Goal: Task Accomplishment & Management: Use online tool/utility

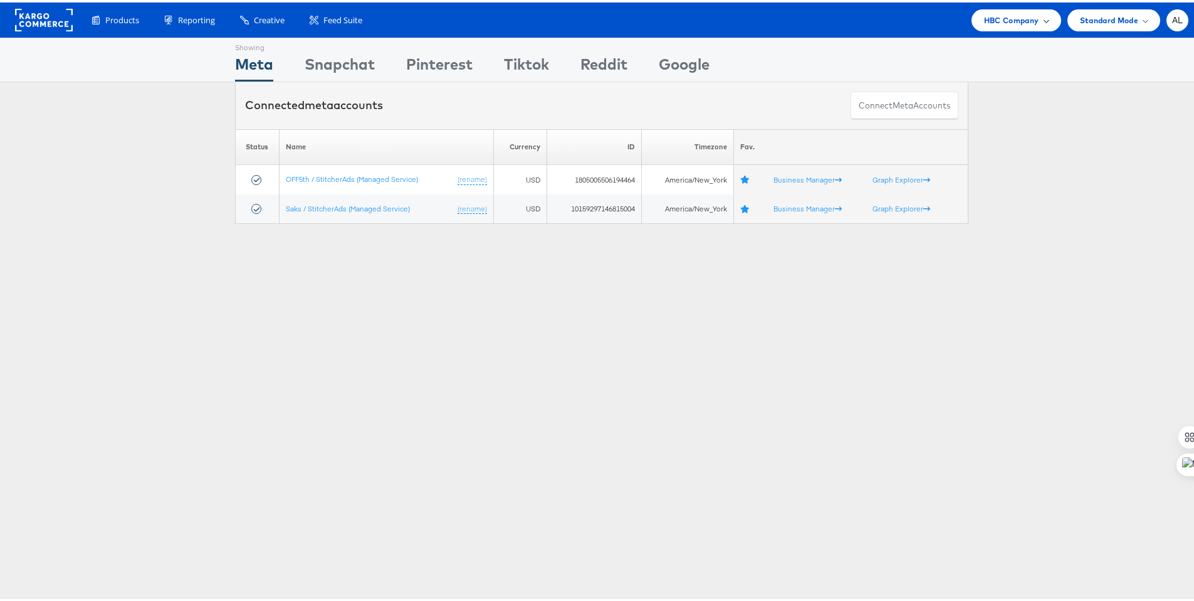
click at [1021, 21] on span "HBC Company" at bounding box center [1011, 17] width 55 height 13
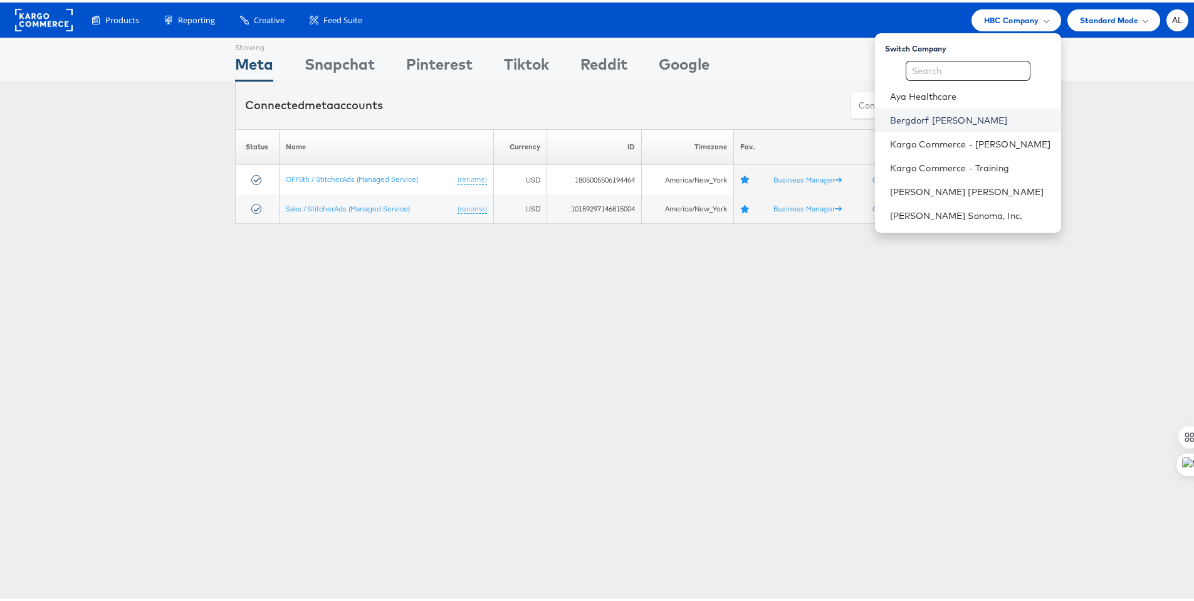
click at [943, 118] on link "Bergdorf [PERSON_NAME]" at bounding box center [970, 118] width 161 height 13
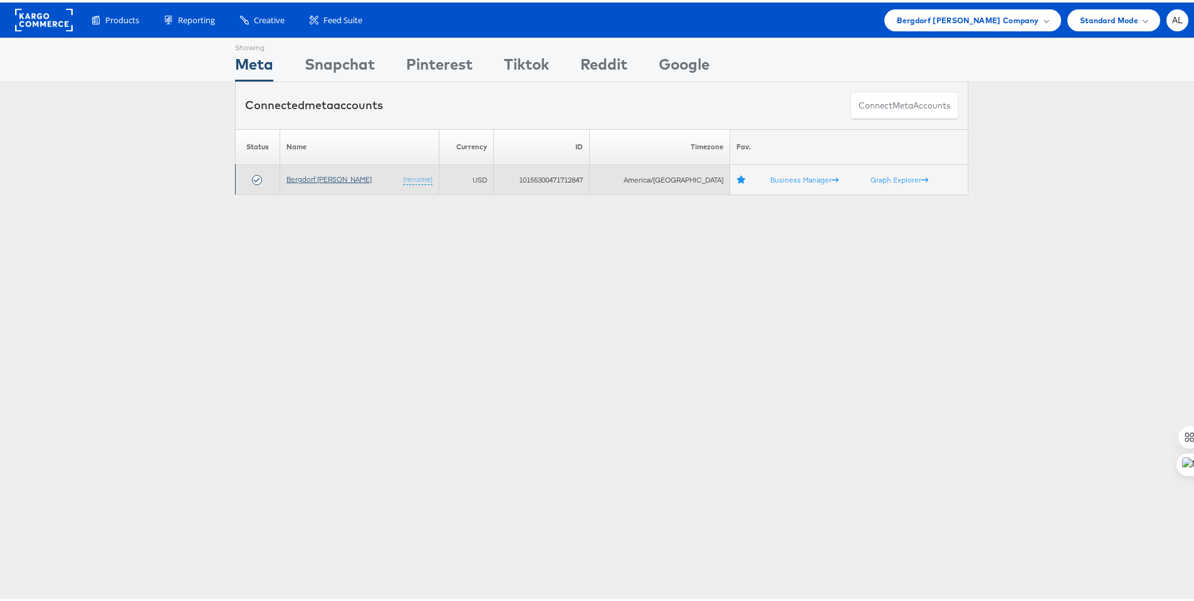
click at [326, 179] on link "Bergdorf [PERSON_NAME]" at bounding box center [328, 176] width 85 height 9
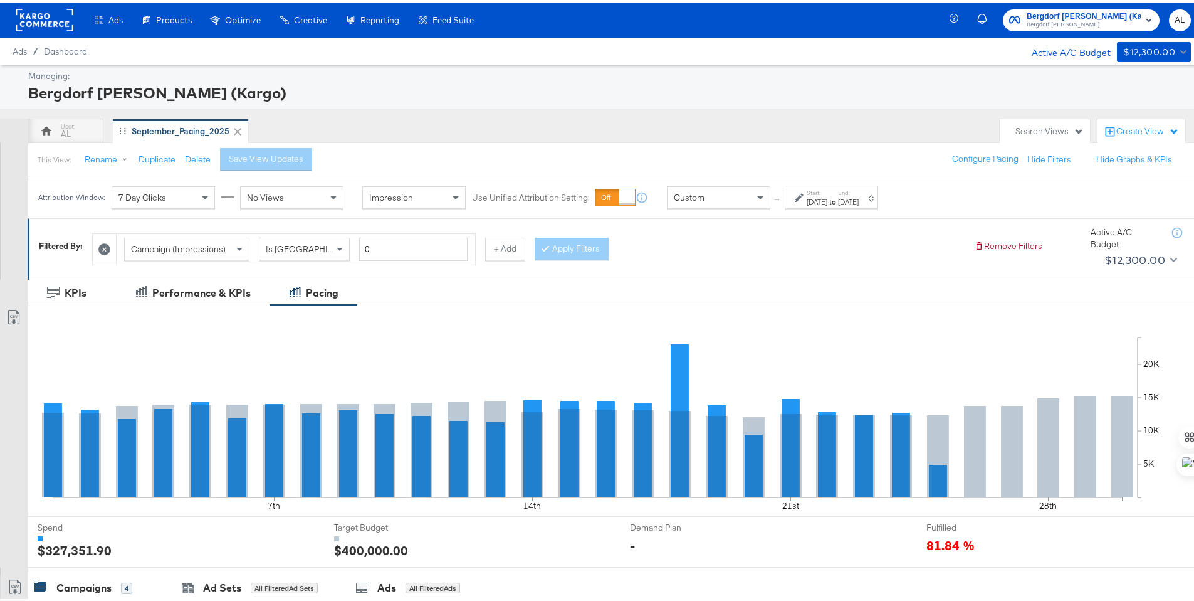
click at [913, 80] on div "Bergdorf Goodman (Kargo)" at bounding box center [608, 90] width 1160 height 21
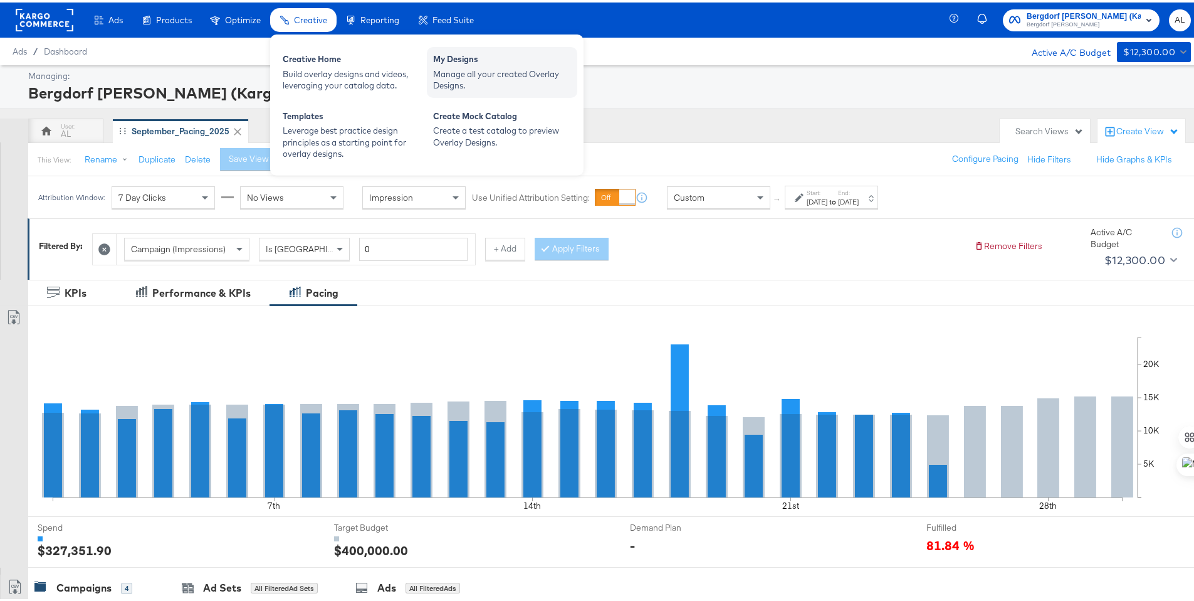
click at [496, 66] on div "Manage all your created Overlay Designs." at bounding box center [502, 77] width 138 height 23
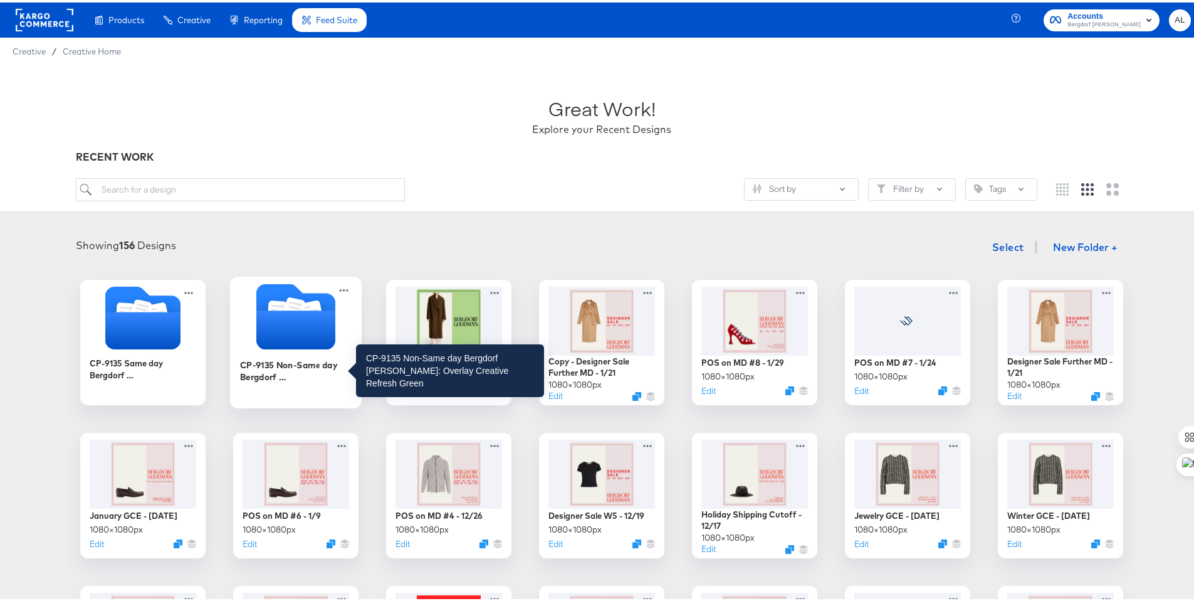
click at [290, 372] on div "CP-9135 Non-Same day Bergdorf Goodman: Overlay Creative Refresh Green" at bounding box center [296, 367] width 112 height 24
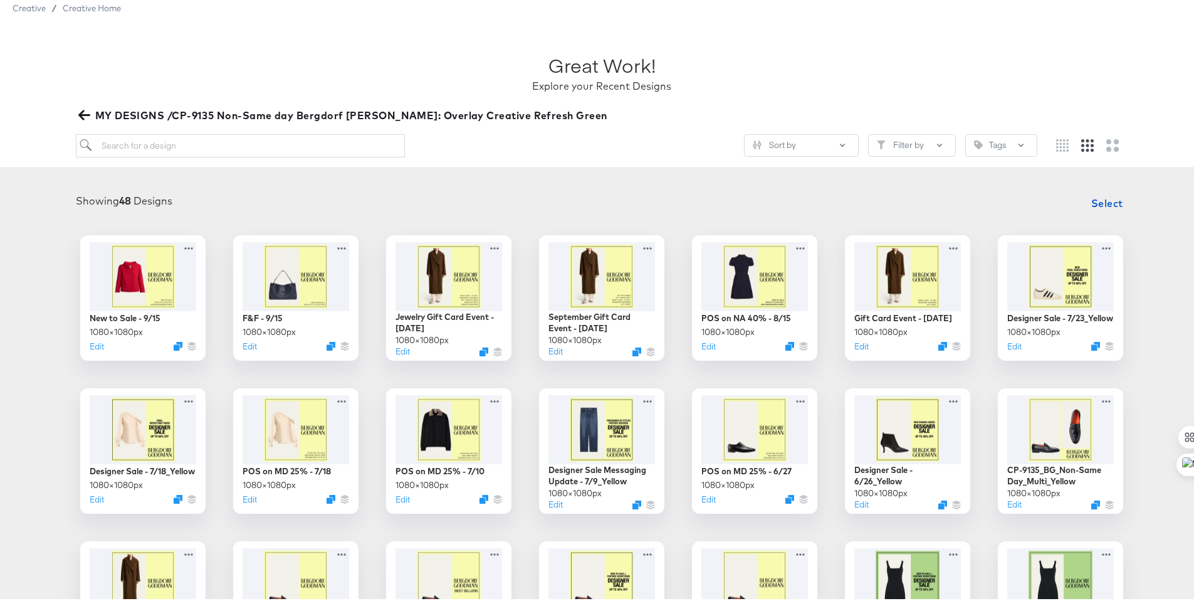
scroll to position [44, 0]
click at [483, 349] on icon "Duplicate" at bounding box center [485, 350] width 9 height 9
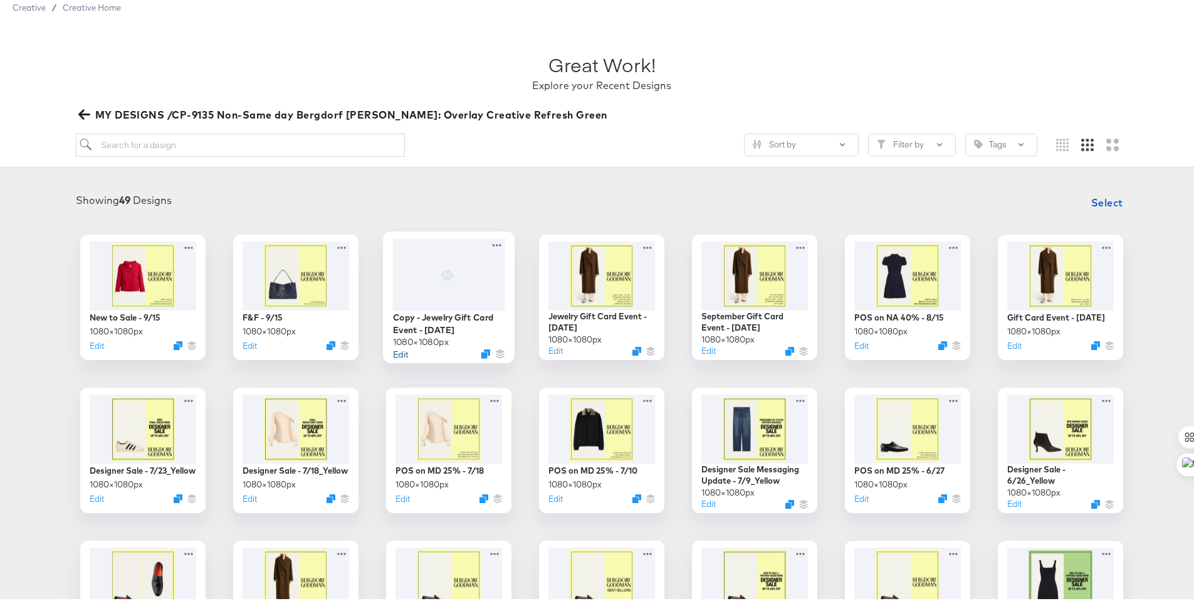
click at [395, 350] on button "Edit" at bounding box center [400, 351] width 15 height 12
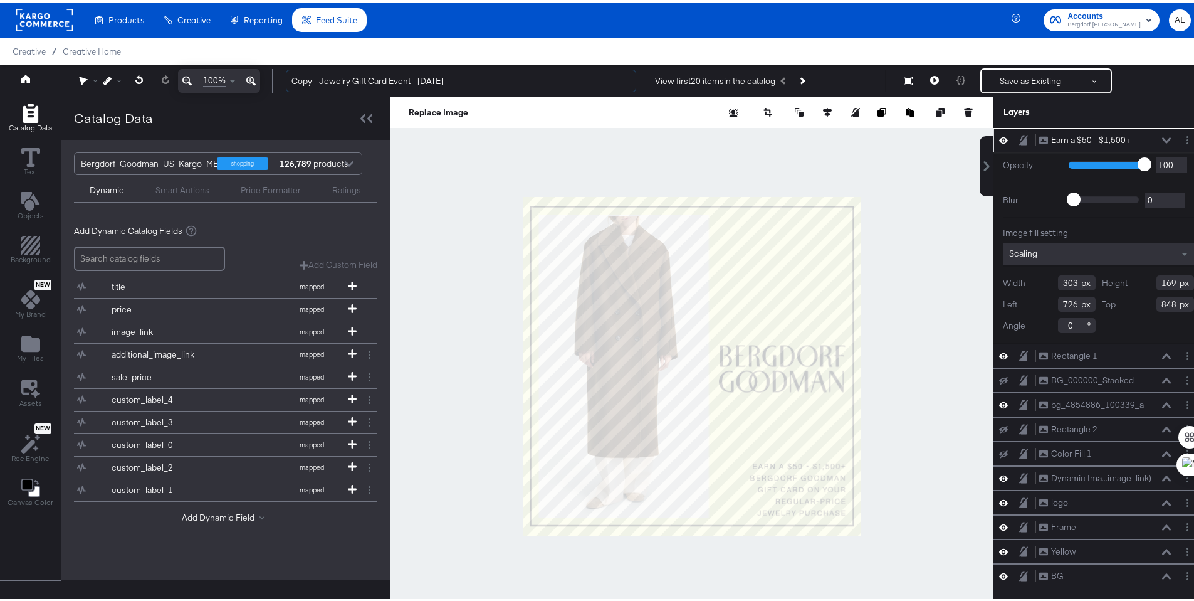
drag, startPoint x: 349, startPoint y: 75, endPoint x: 280, endPoint y: 78, distance: 69.0
click at [280, 78] on div "Copy - Jewelry Gift Card Event - 9/11/25 View first 20 items in the catalog Sav…" at bounding box center [733, 78] width 915 height 25
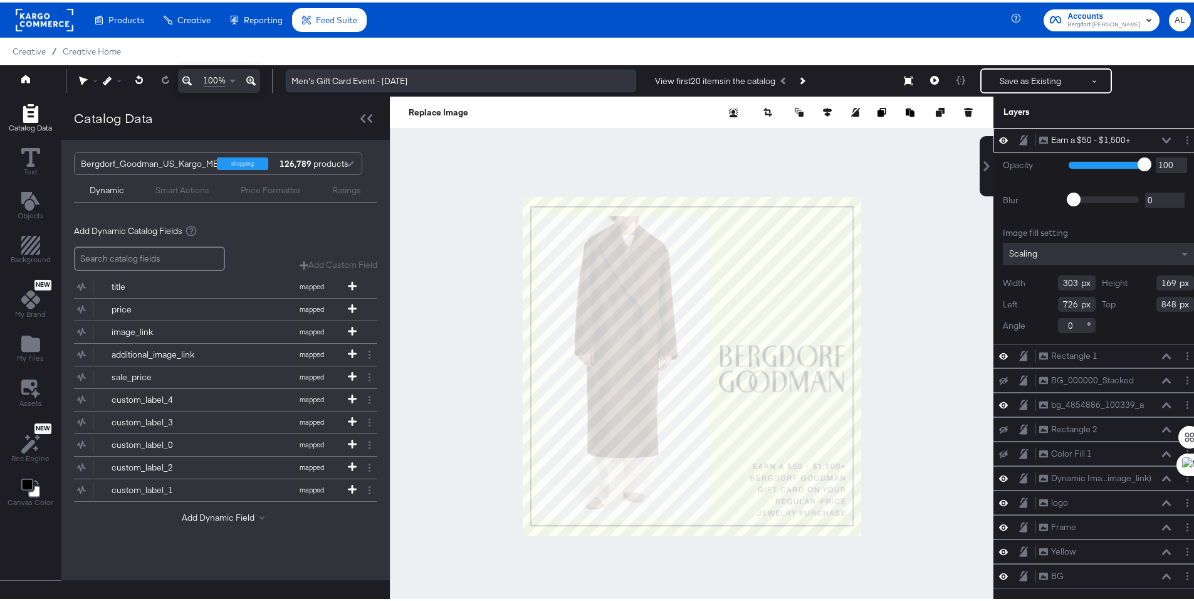
click at [399, 75] on input "Men's Gift Card Event - 9/11/25" at bounding box center [461, 78] width 350 height 23
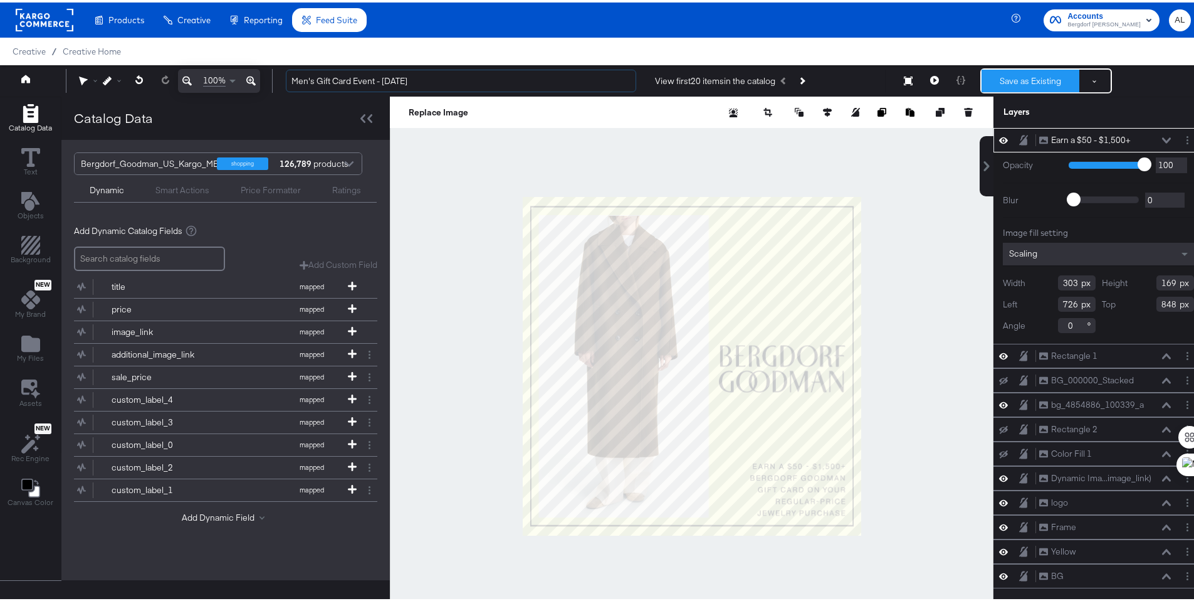
type input "Men's Gift Card Event - 9/26/25"
click at [1004, 80] on button "Save as Existing" at bounding box center [1031, 78] width 98 height 23
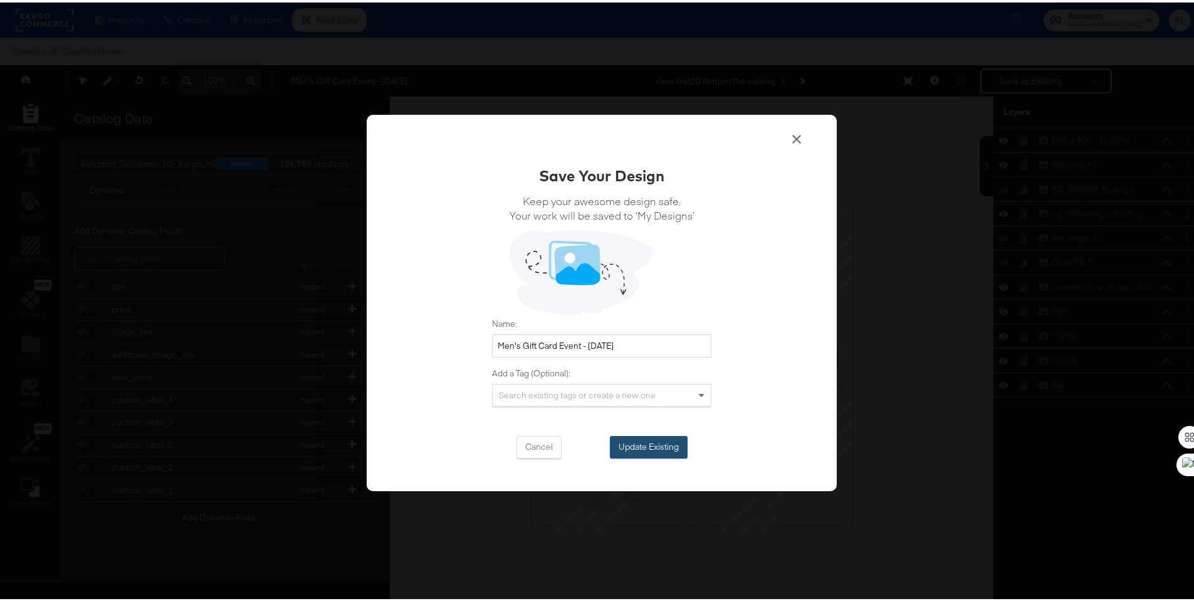
click at [644, 438] on button "Update Existing" at bounding box center [649, 444] width 78 height 23
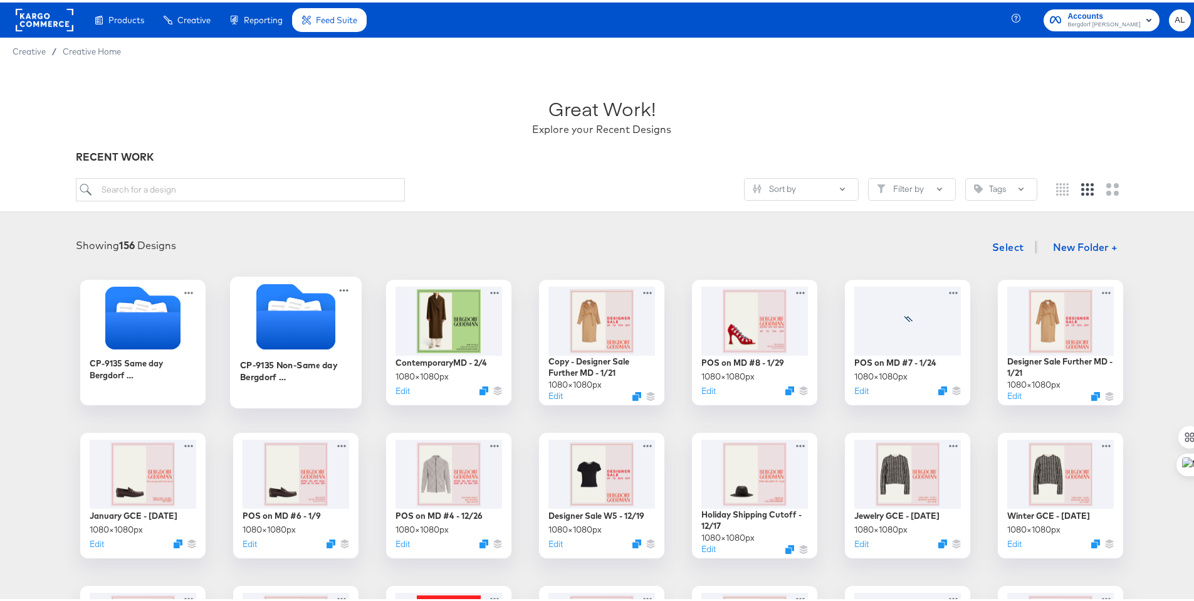
click at [267, 365] on div "CP-9135 Non-Same day Bergdorf Goodman: Overlay Creative Refresh Green" at bounding box center [296, 367] width 112 height 24
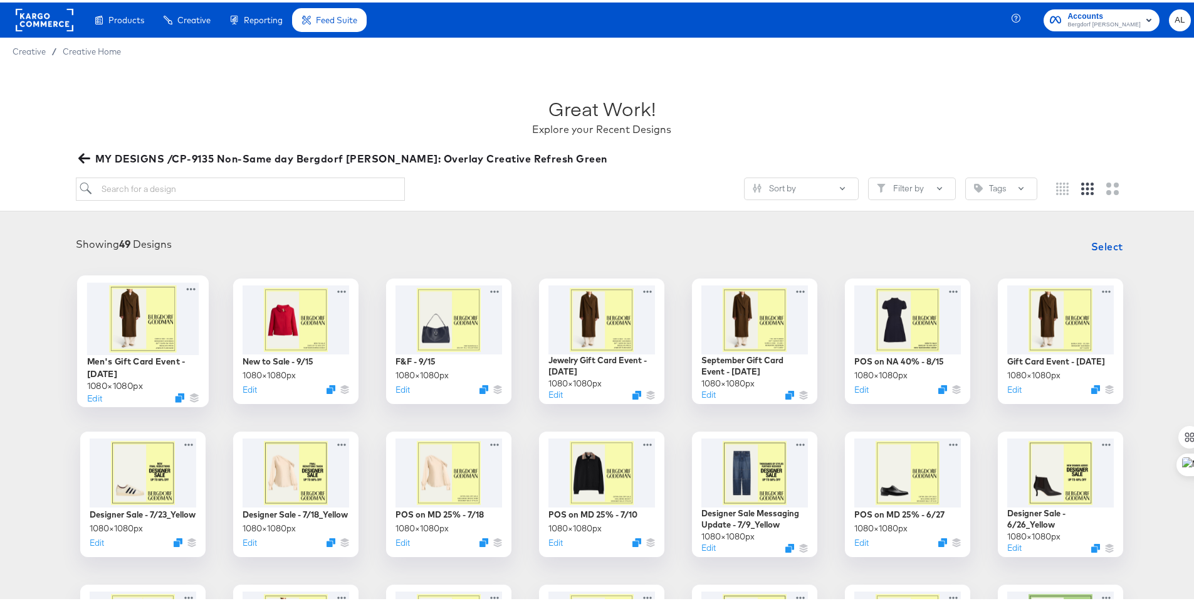
click at [100, 391] on div "Edit" at bounding box center [143, 395] width 112 height 12
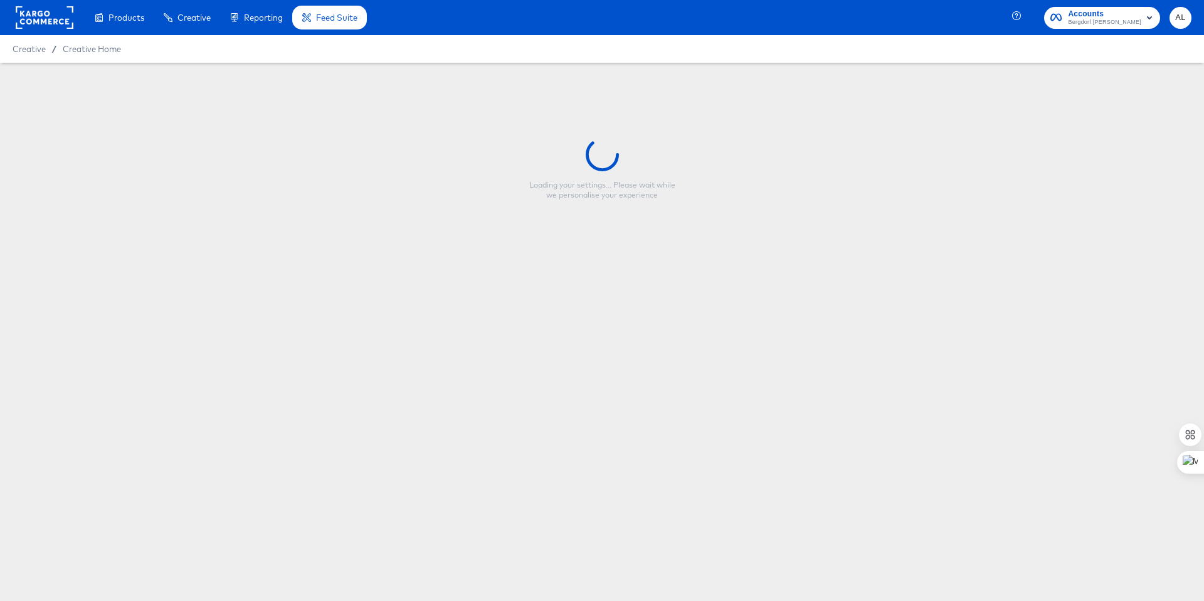
type input "Men's Gift Card Event - 9/26/25"
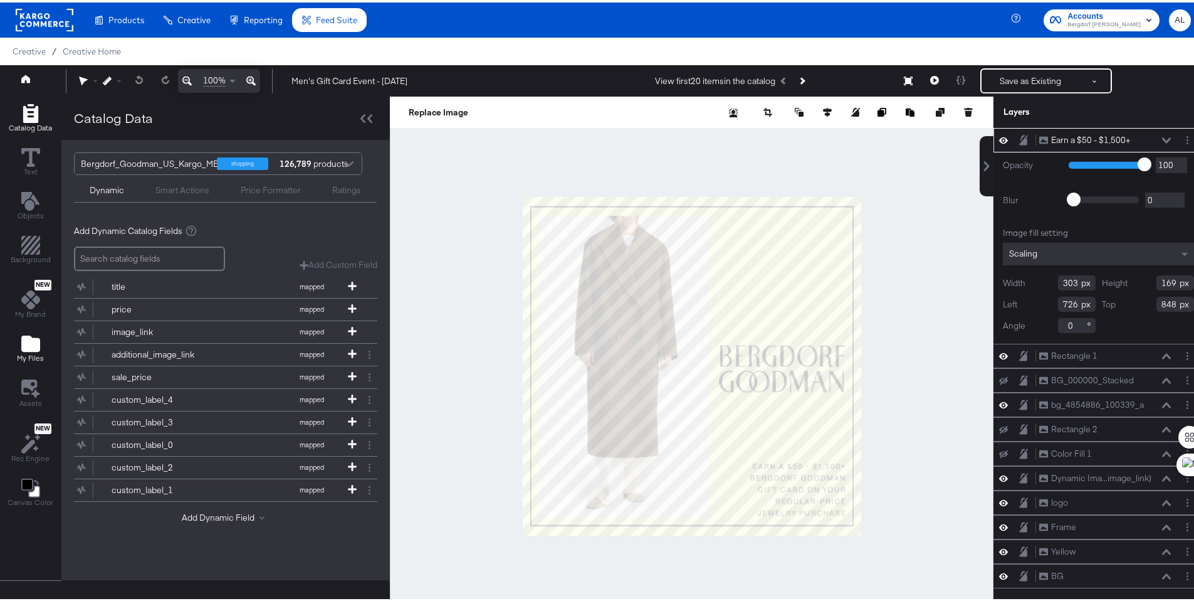
click at [35, 350] on span "My Files" at bounding box center [30, 355] width 27 height 10
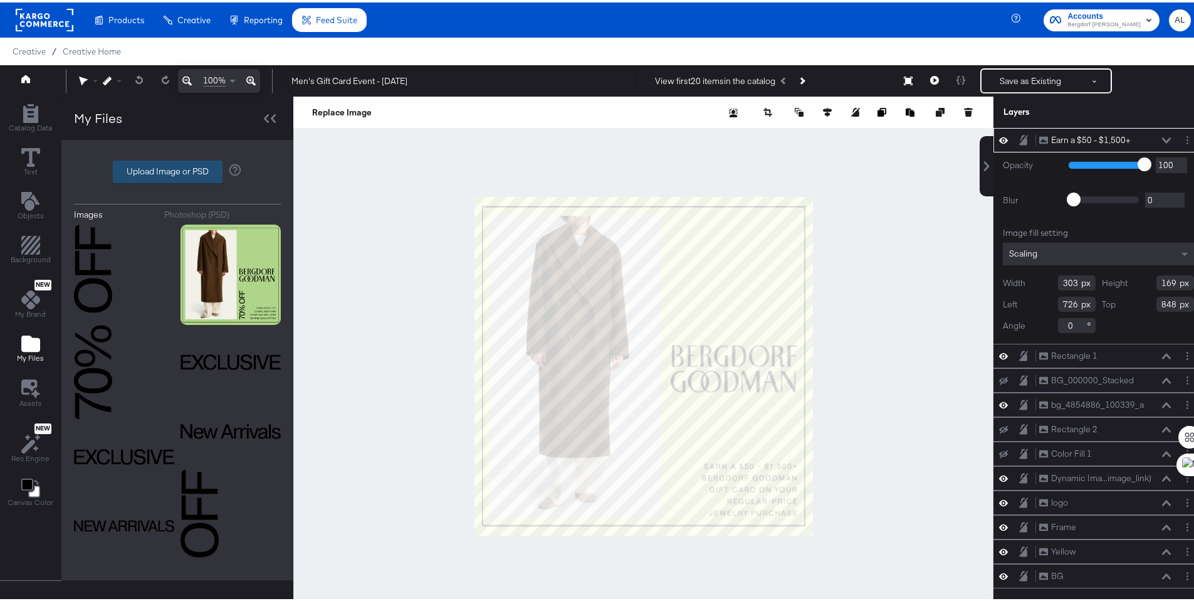
click at [186, 171] on label "Upload Image or PSD" at bounding box center [167, 169] width 108 height 21
click at [177, 169] on input "Upload Image or PSD" at bounding box center [177, 169] width 0 height 0
type input "C:\fakepath\BG Branded General 6 (1).psd"
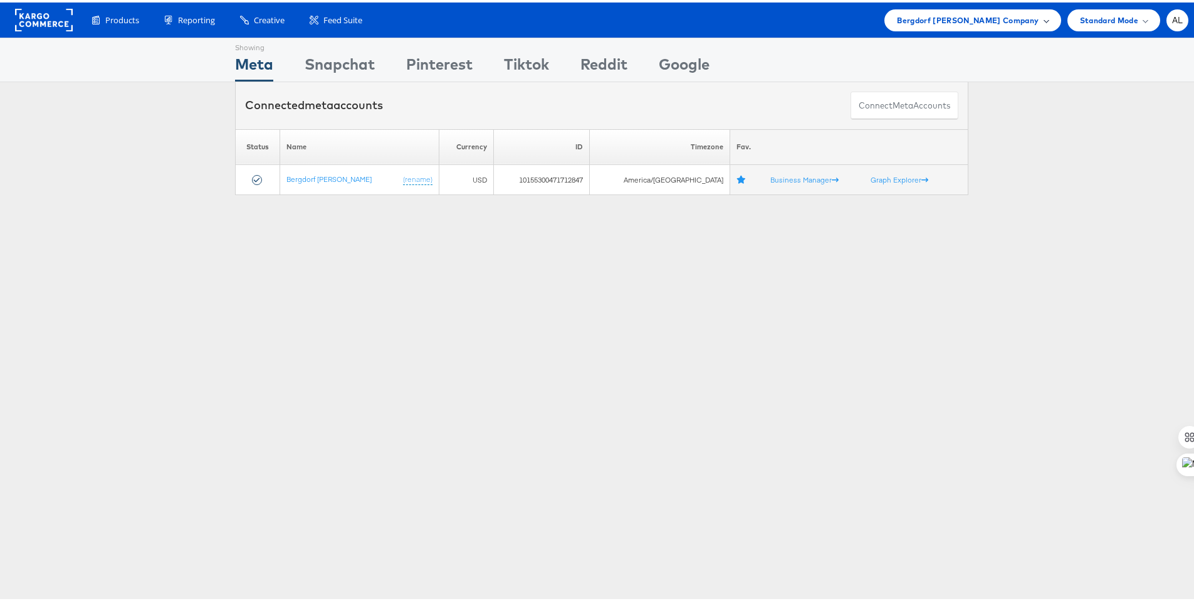
click at [940, 20] on span "Bergdorf [PERSON_NAME] Company" at bounding box center [968, 17] width 142 height 13
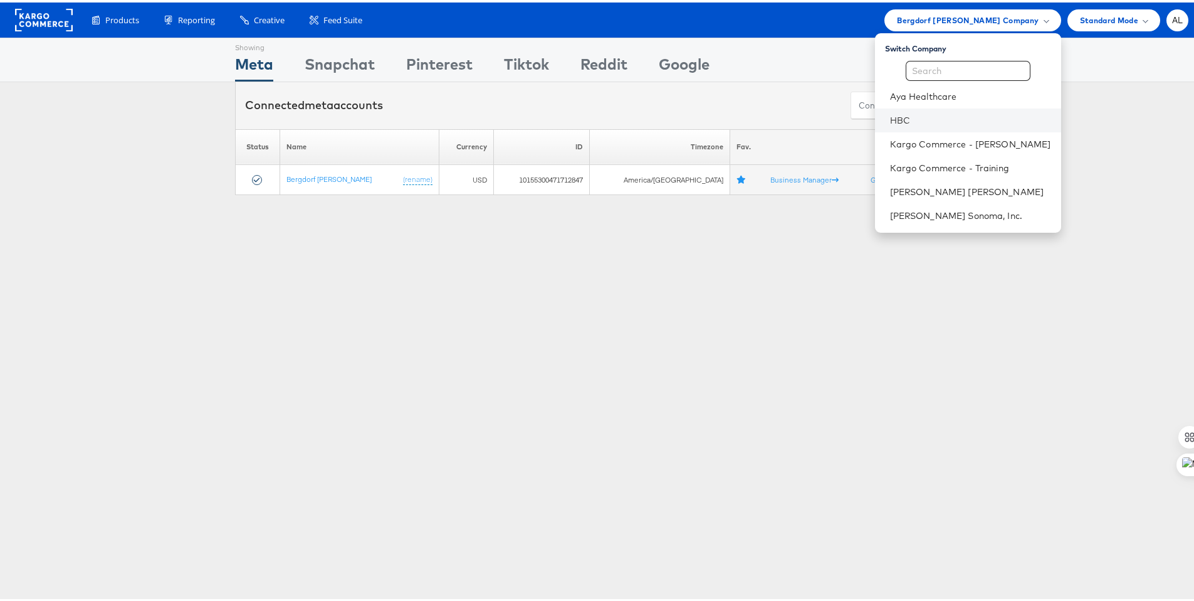
click at [898, 107] on li "HBC" at bounding box center [968, 118] width 186 height 24
click at [891, 117] on link "HBC" at bounding box center [970, 118] width 161 height 13
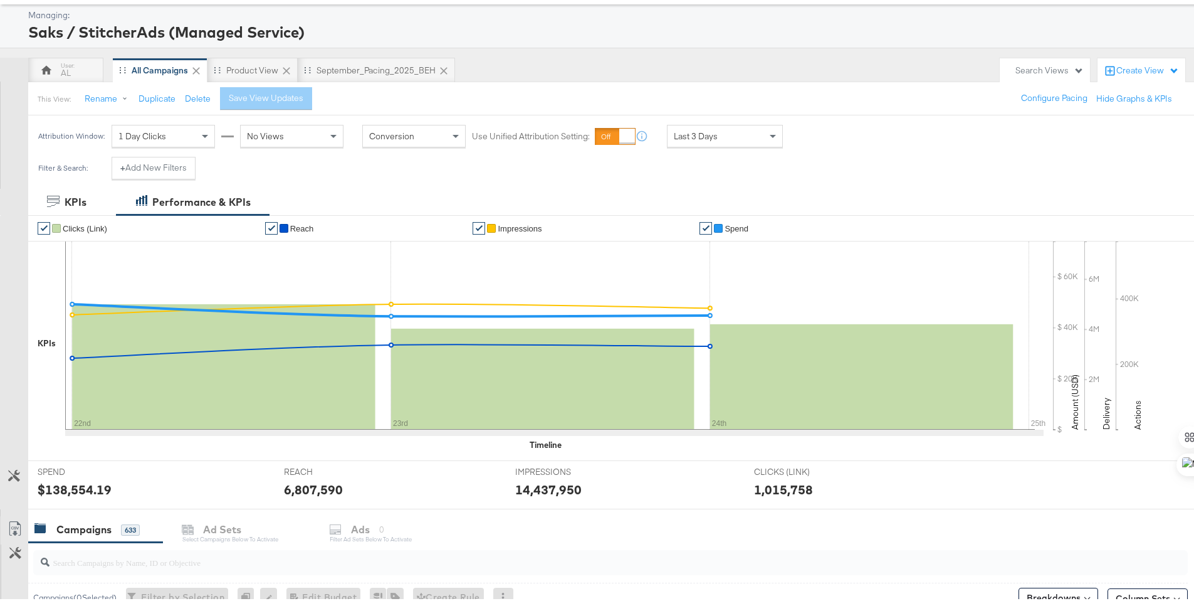
scroll to position [62, 0]
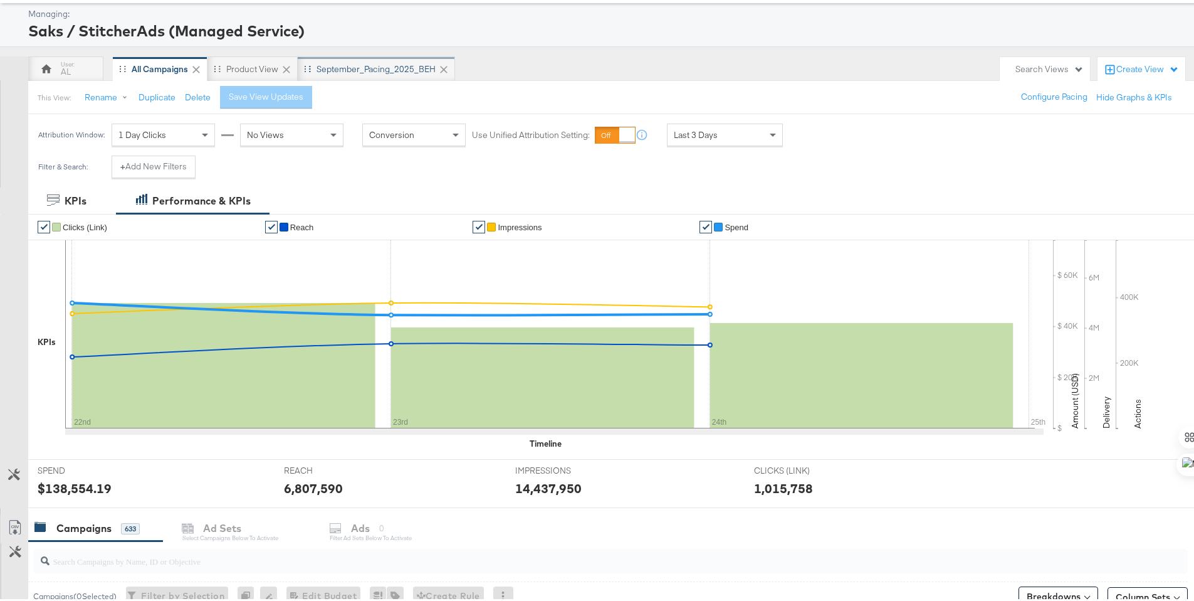
click at [380, 72] on div "September_Pacing_2025_BEH" at bounding box center [376, 67] width 119 height 12
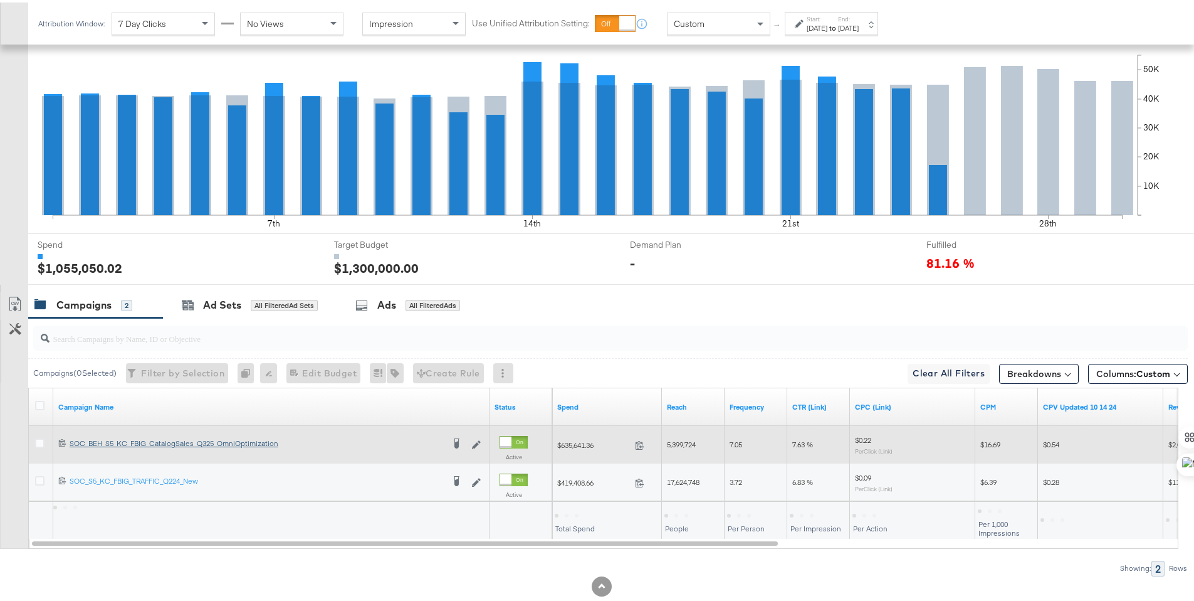
scroll to position [302, 0]
click at [43, 441] on icon at bounding box center [39, 439] width 9 height 9
click at [0, 0] on input "checkbox" at bounding box center [0, 0] width 0 height 0
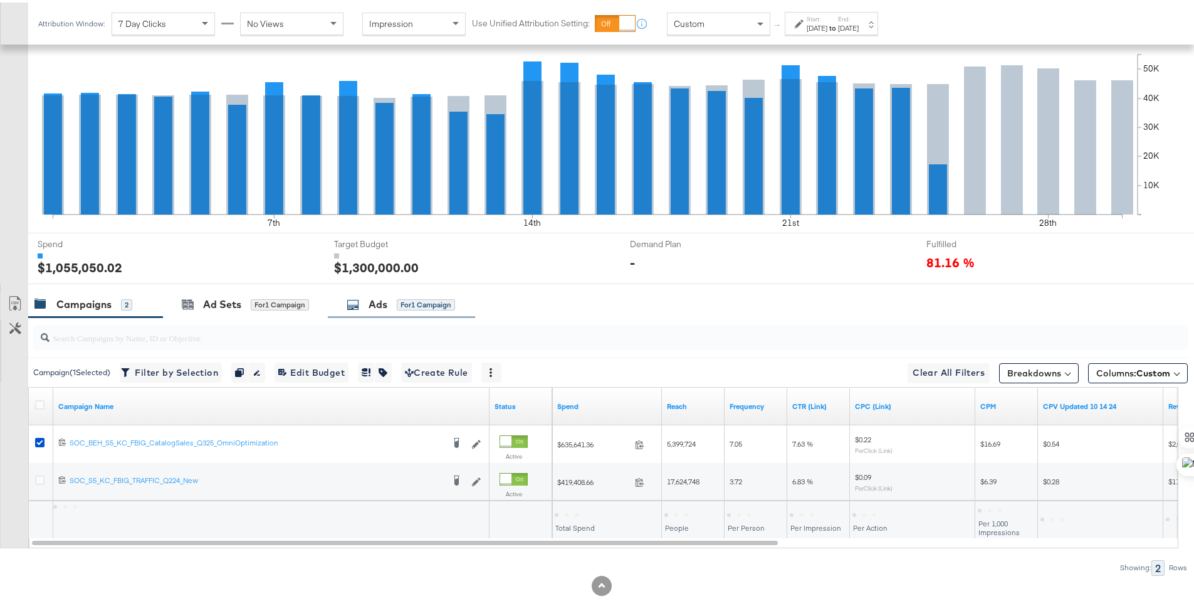
click at [357, 302] on icon at bounding box center [353, 302] width 13 height 13
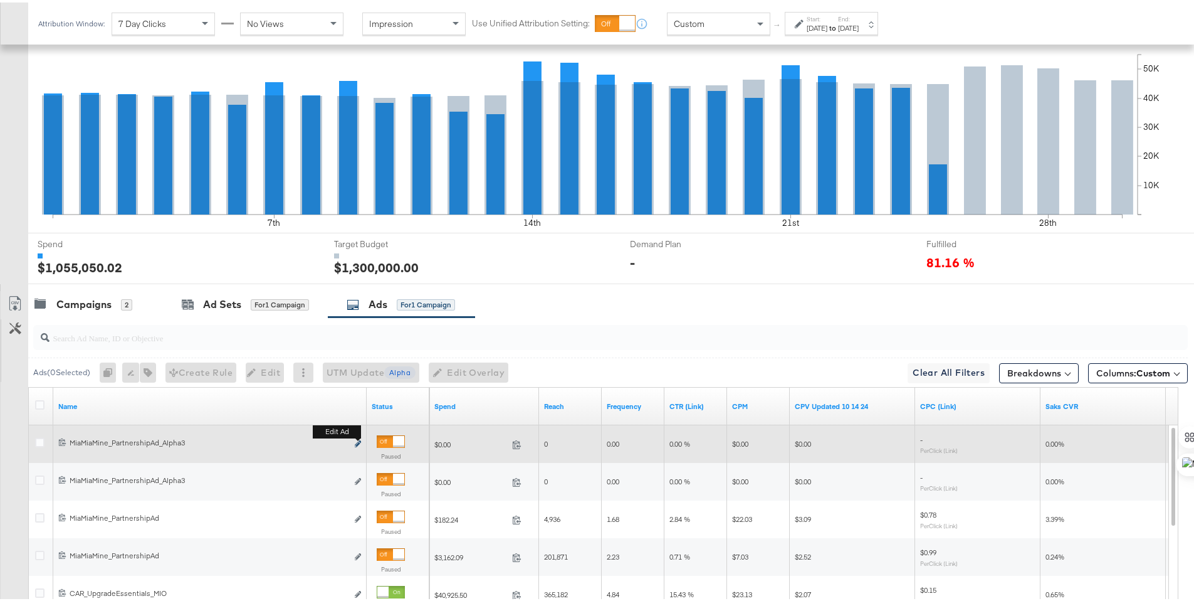
click at [359, 441] on icon "link" at bounding box center [358, 441] width 6 height 7
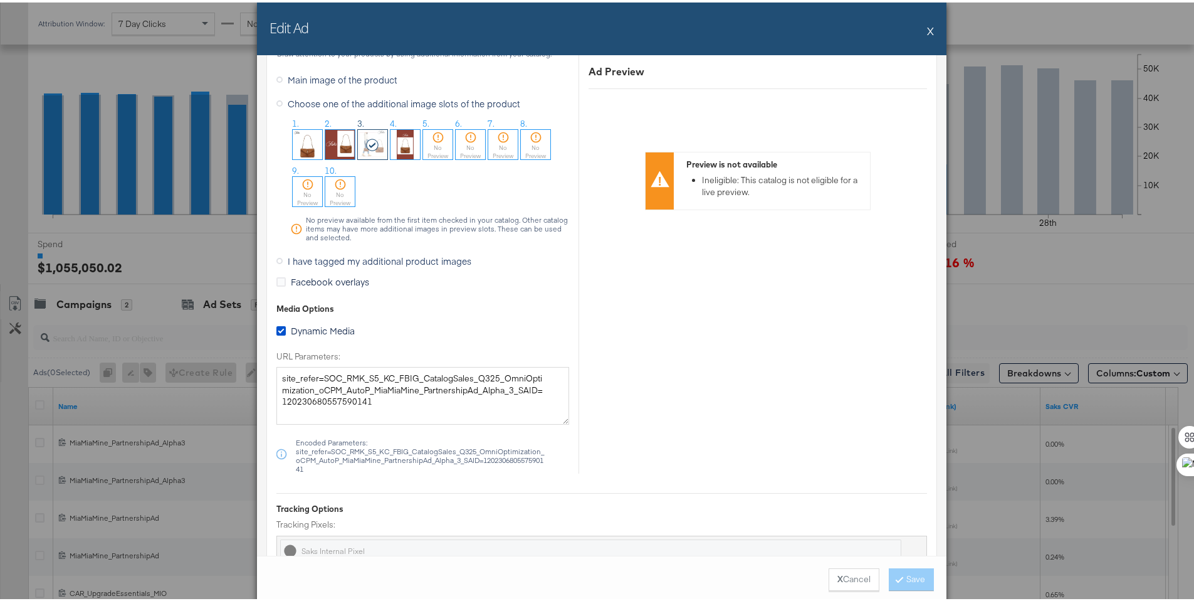
scroll to position [1330, 0]
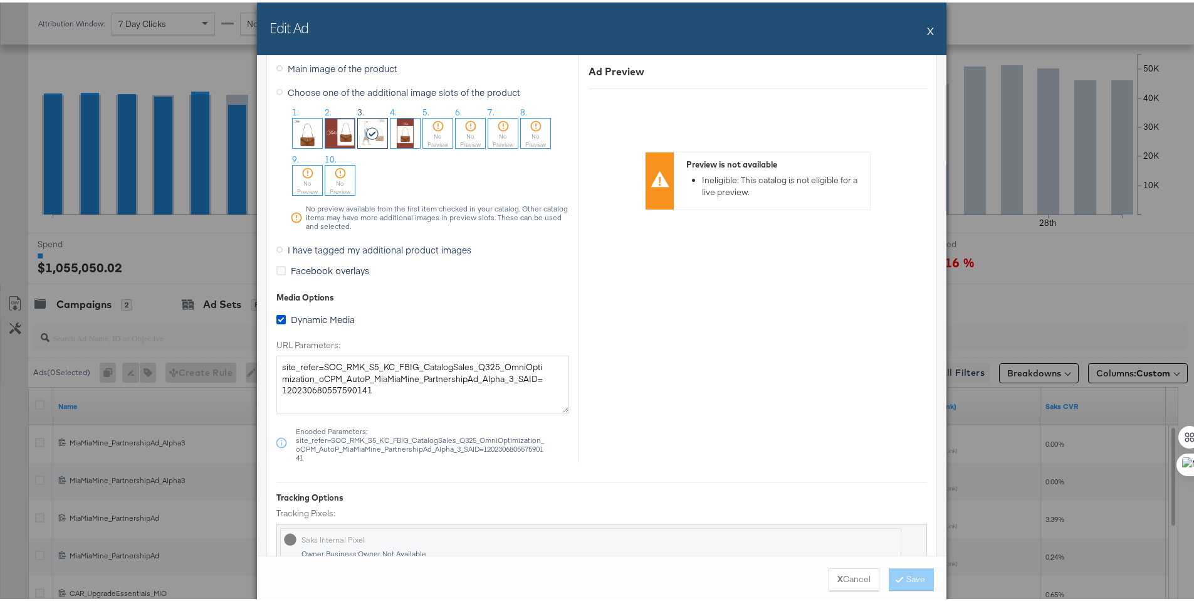
click at [927, 28] on button "X" at bounding box center [930, 28] width 7 height 25
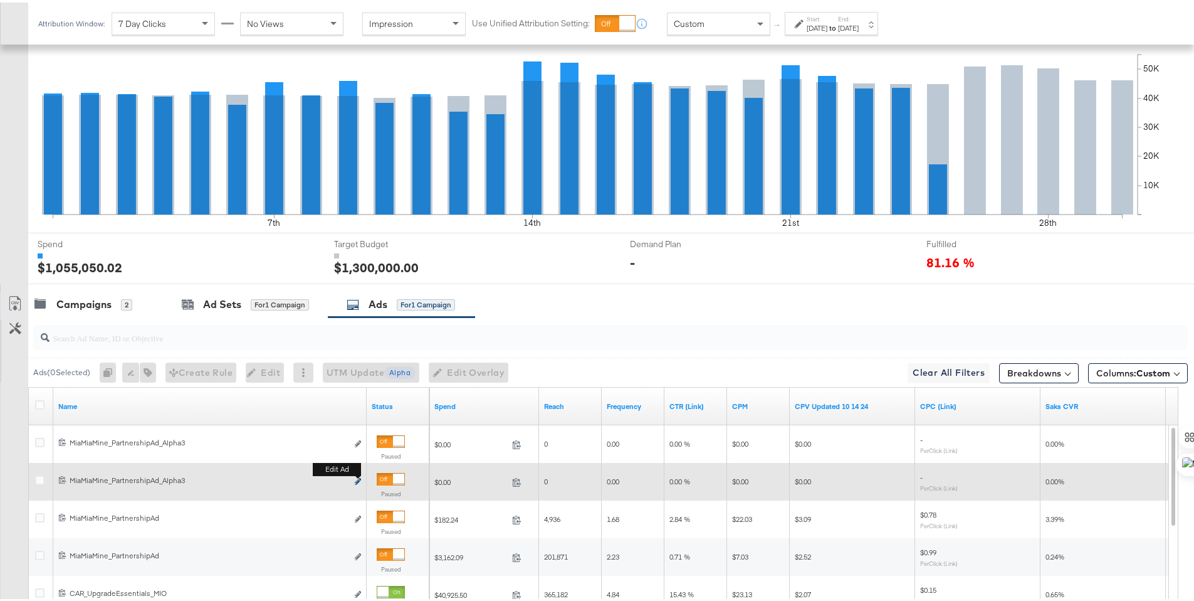
click at [359, 478] on icon "link" at bounding box center [358, 478] width 6 height 7
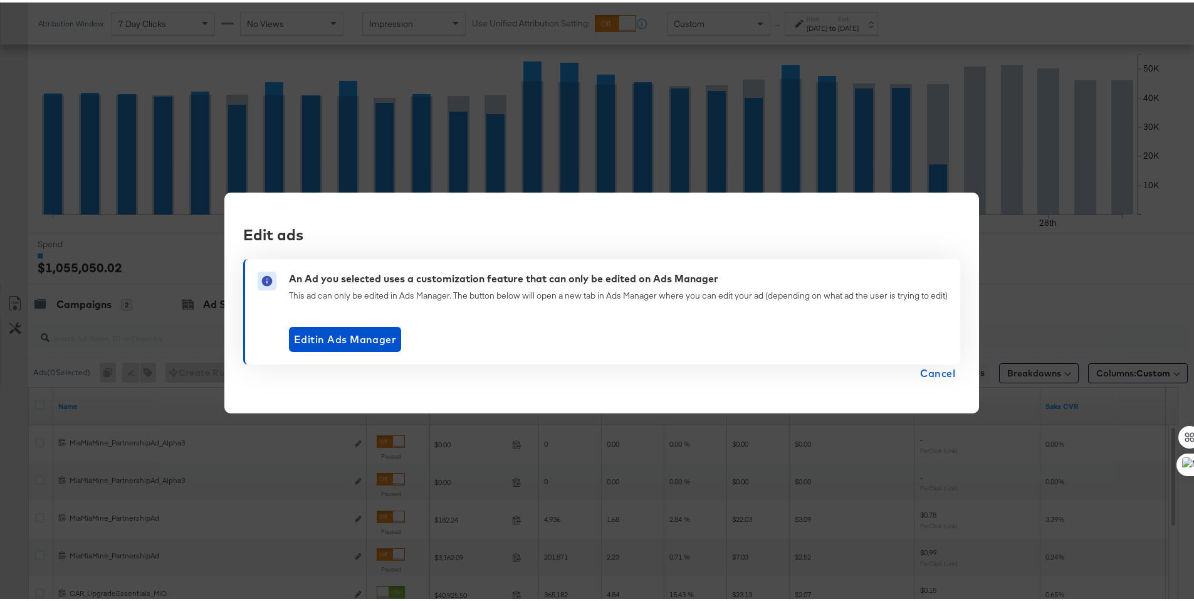
click at [952, 372] on span "Cancel" at bounding box center [937, 371] width 35 height 18
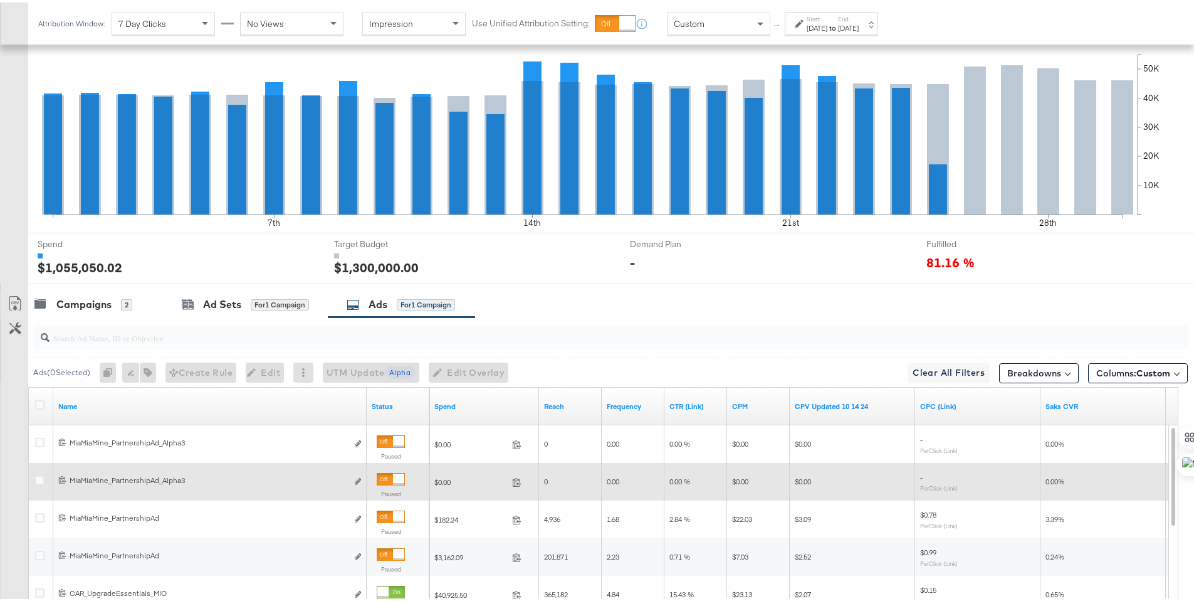
click at [362, 474] on div "120230750460340141 MiaMiaMine_PartnershipAd_Alpha3 MiaMiaMine_PartnershipAd_Alp…" at bounding box center [209, 479] width 313 height 23
click at [359, 476] on icon "link" at bounding box center [358, 478] width 6 height 7
click at [359, 477] on icon "link" at bounding box center [358, 478] width 6 height 7
click at [356, 473] on b "Edit ad" at bounding box center [337, 466] width 48 height 13
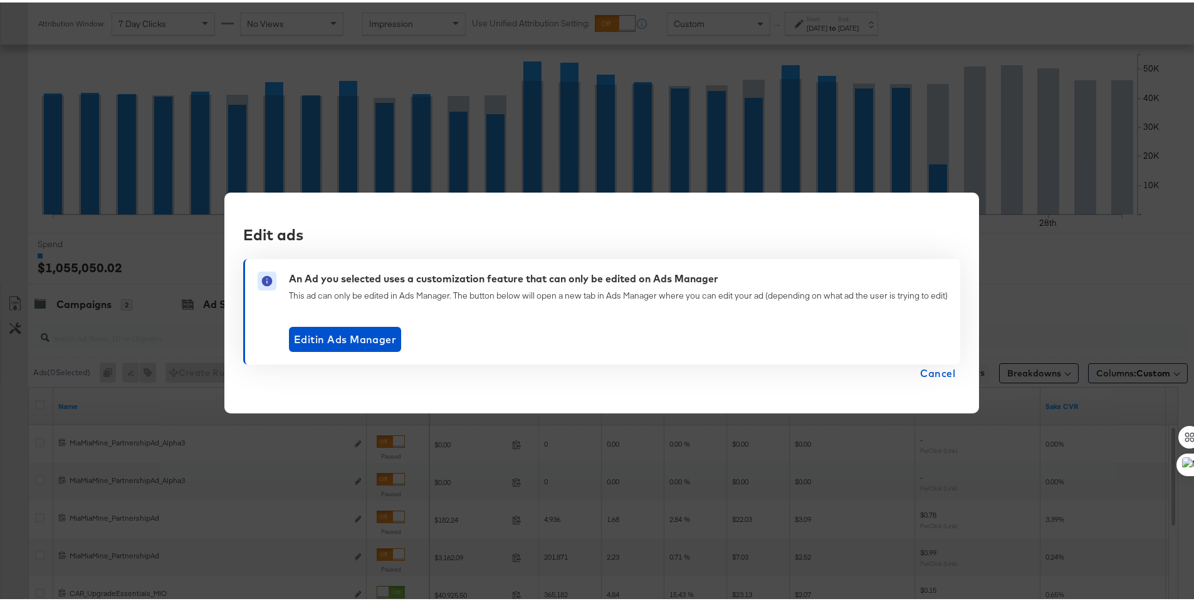
click at [943, 374] on span "Cancel" at bounding box center [937, 371] width 35 height 18
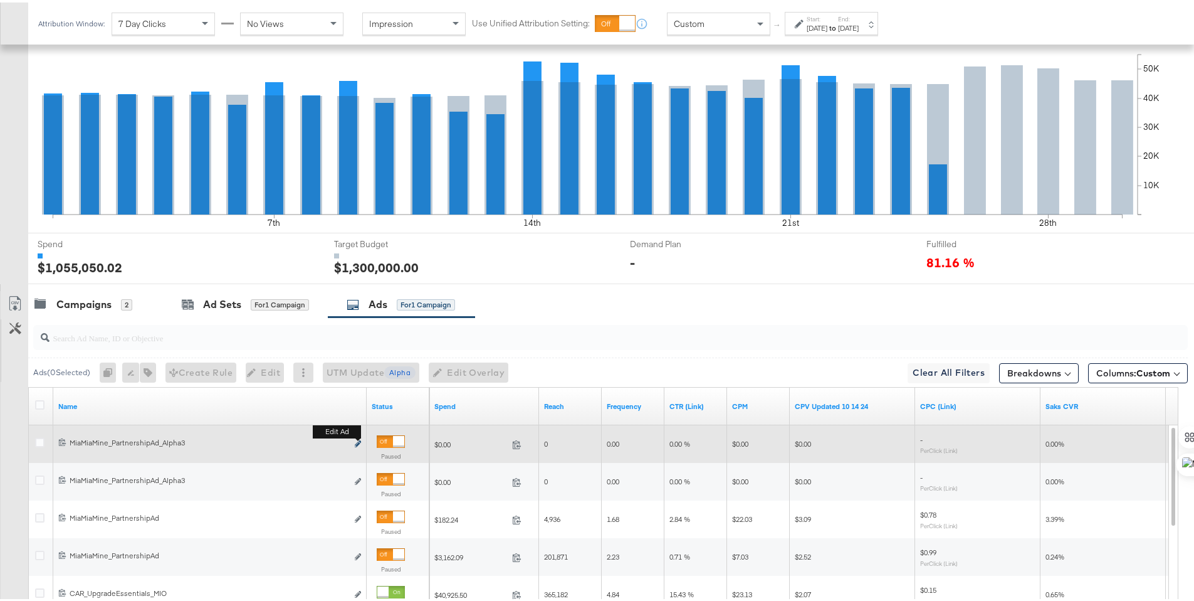
click at [359, 440] on icon "link" at bounding box center [358, 441] width 6 height 7
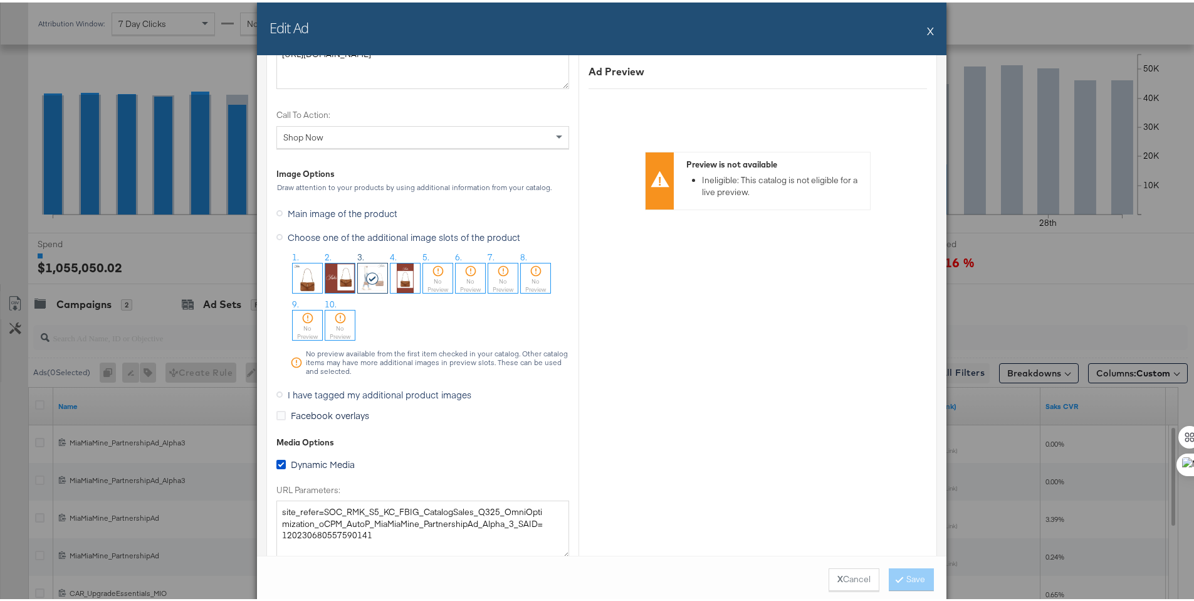
scroll to position [1259, 0]
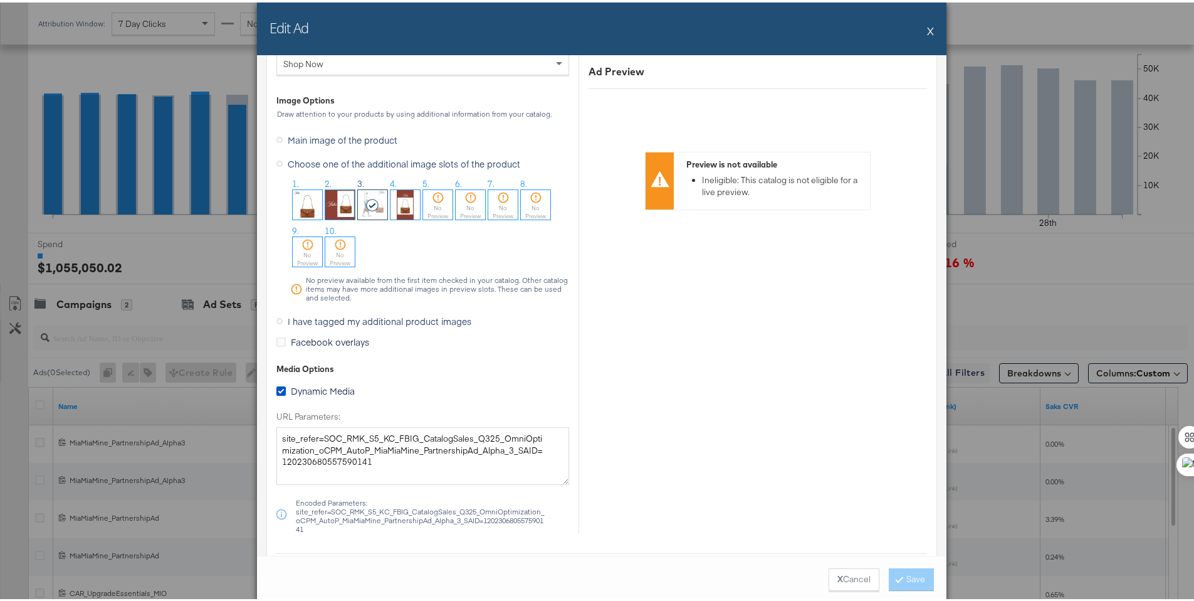
click at [927, 29] on button "X" at bounding box center [930, 28] width 7 height 25
